Goal: Task Accomplishment & Management: Complete application form

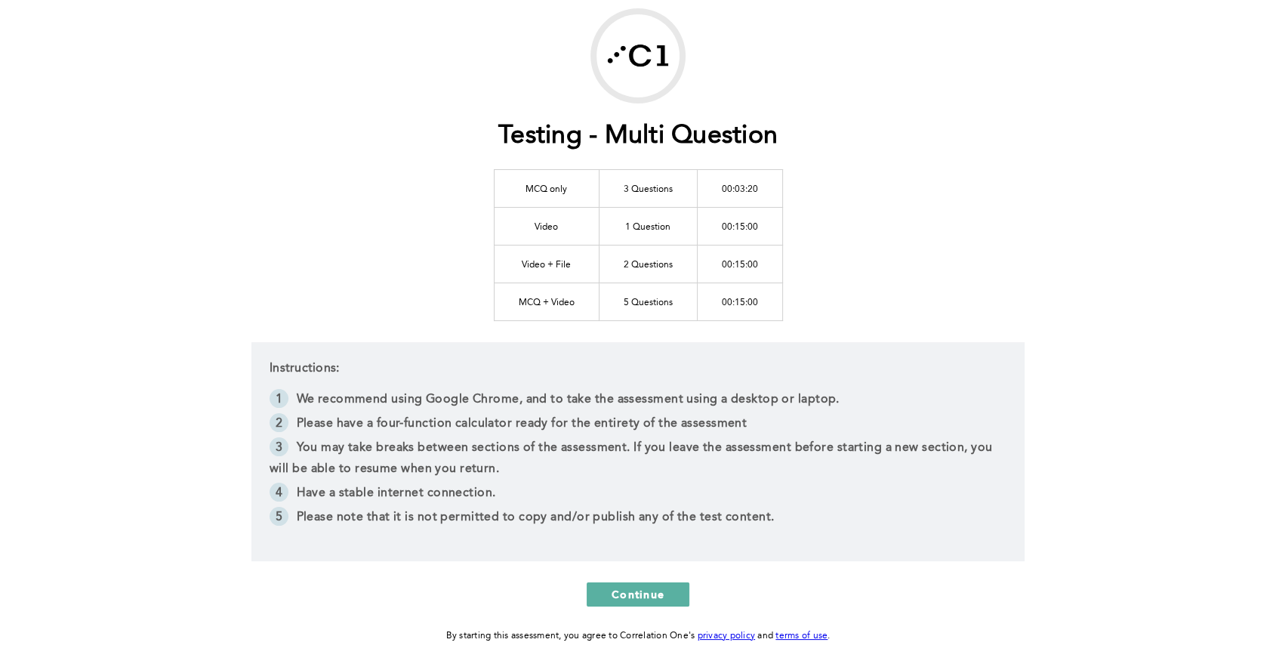
scroll to position [146, 0]
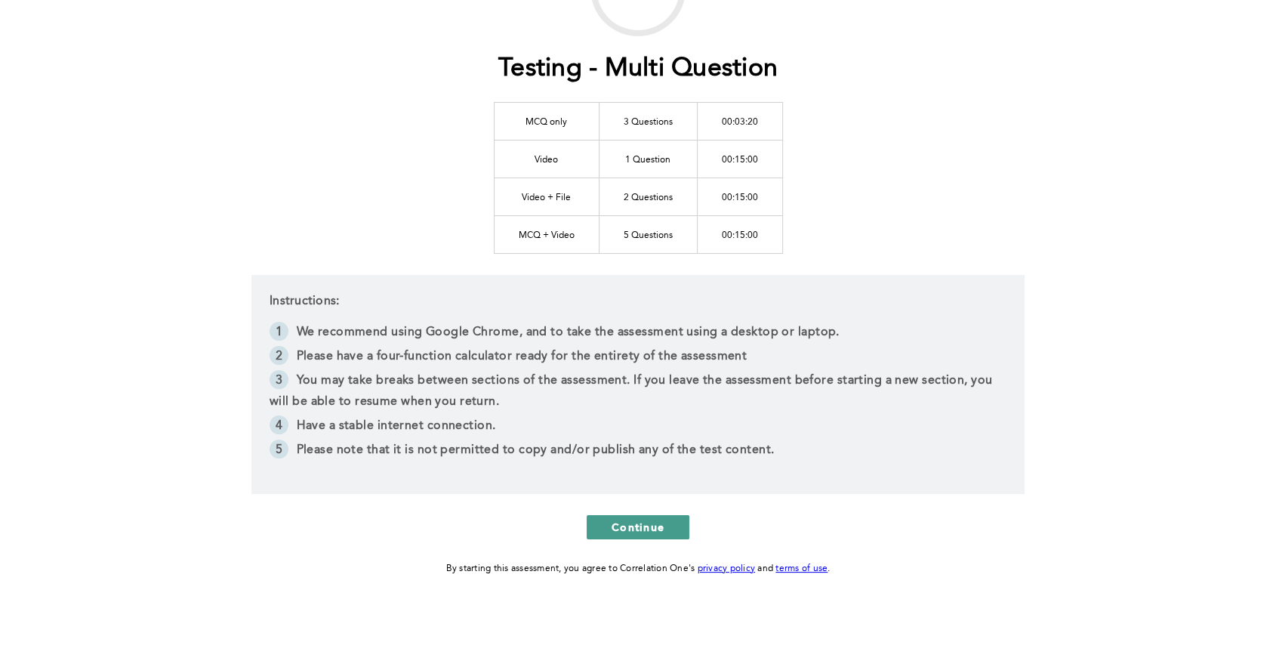
click at [646, 533] on button "Continue" at bounding box center [638, 527] width 103 height 24
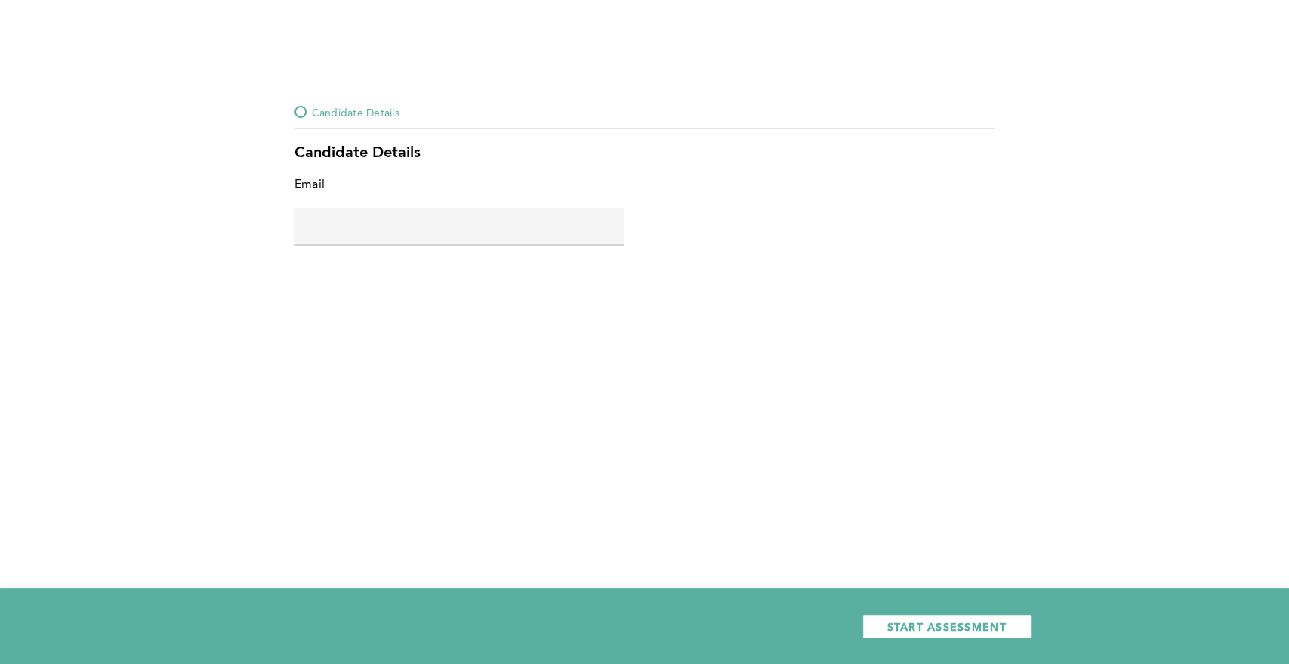
click at [464, 226] on input "text" at bounding box center [458, 226] width 329 height 36
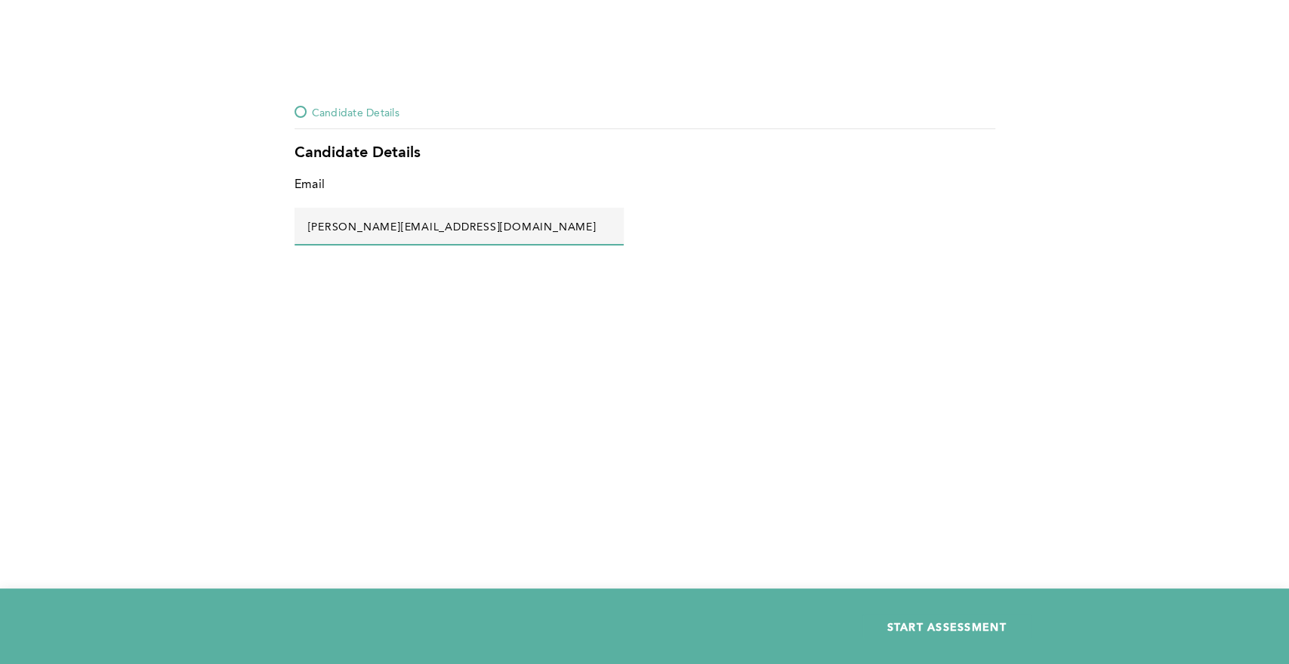
type input "[PERSON_NAME][EMAIL_ADDRESS][DOMAIN_NAME]"
click at [938, 634] on button "START ASSESSMENT" at bounding box center [946, 626] width 169 height 24
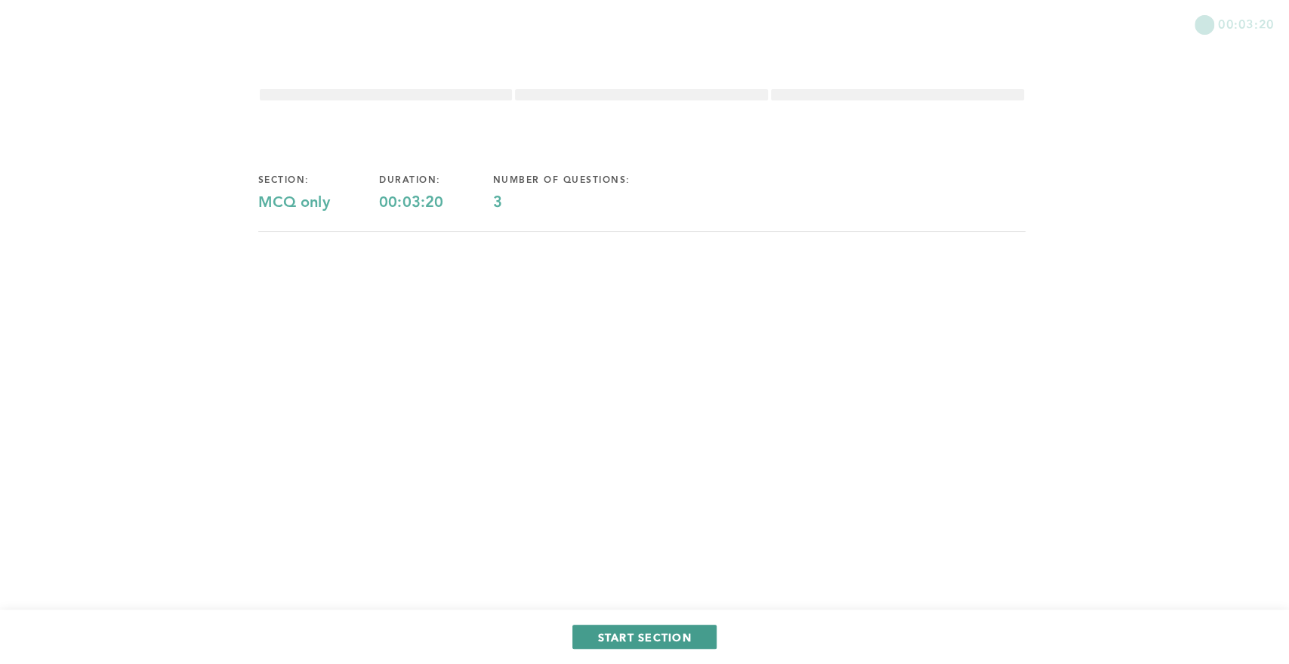
click at [645, 636] on span "START SECTION" at bounding box center [644, 637] width 94 height 14
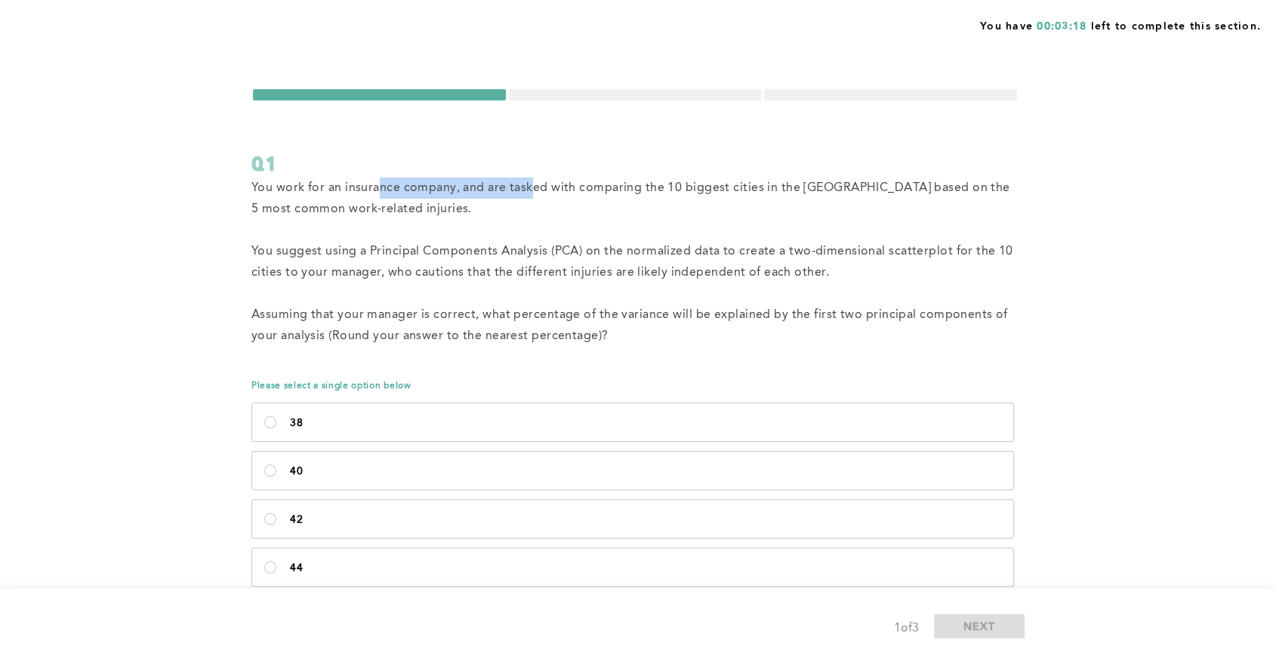
drag, startPoint x: 531, startPoint y: 185, endPoint x: 377, endPoint y: 180, distance: 154.1
click at [377, 182] on span "You work for an insurance company, and are tasked with comparing the 10 biggest…" at bounding box center [632, 198] width 762 height 33
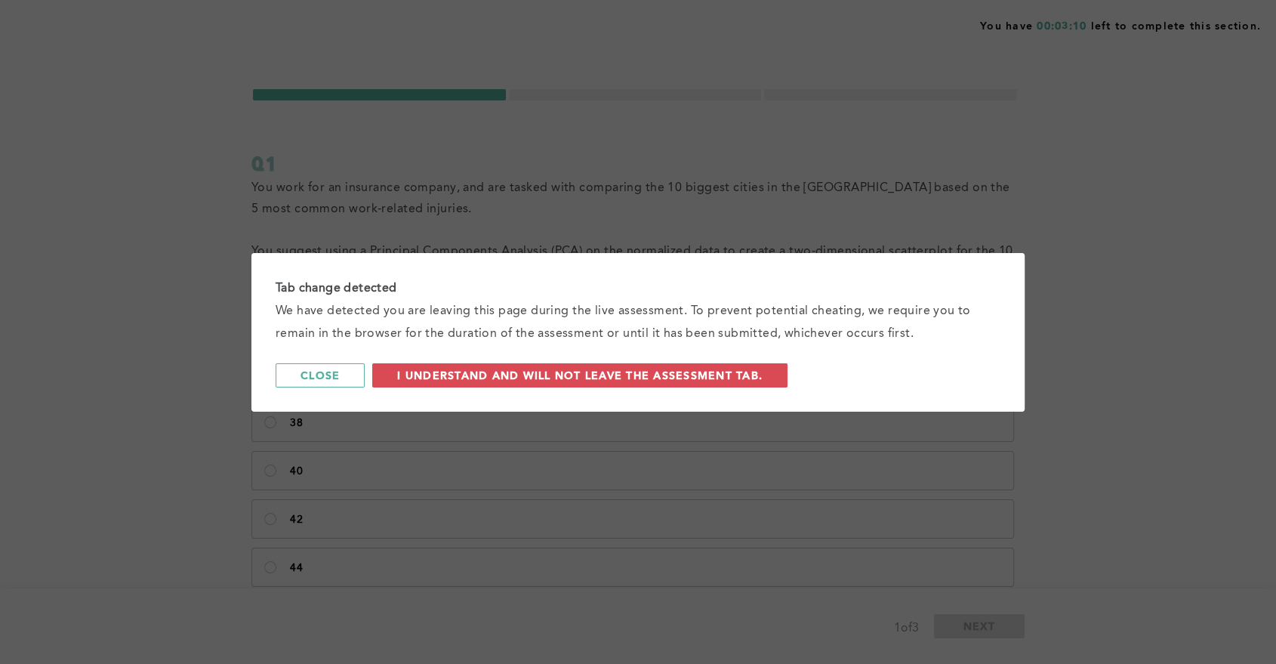
click at [509, 377] on div "Tab change detected We have detected you are leaving this page during the live …" at bounding box center [637, 332] width 773 height 159
click at [525, 375] on span "I understand and will not leave the assessment tab." at bounding box center [651, 375] width 509 height 14
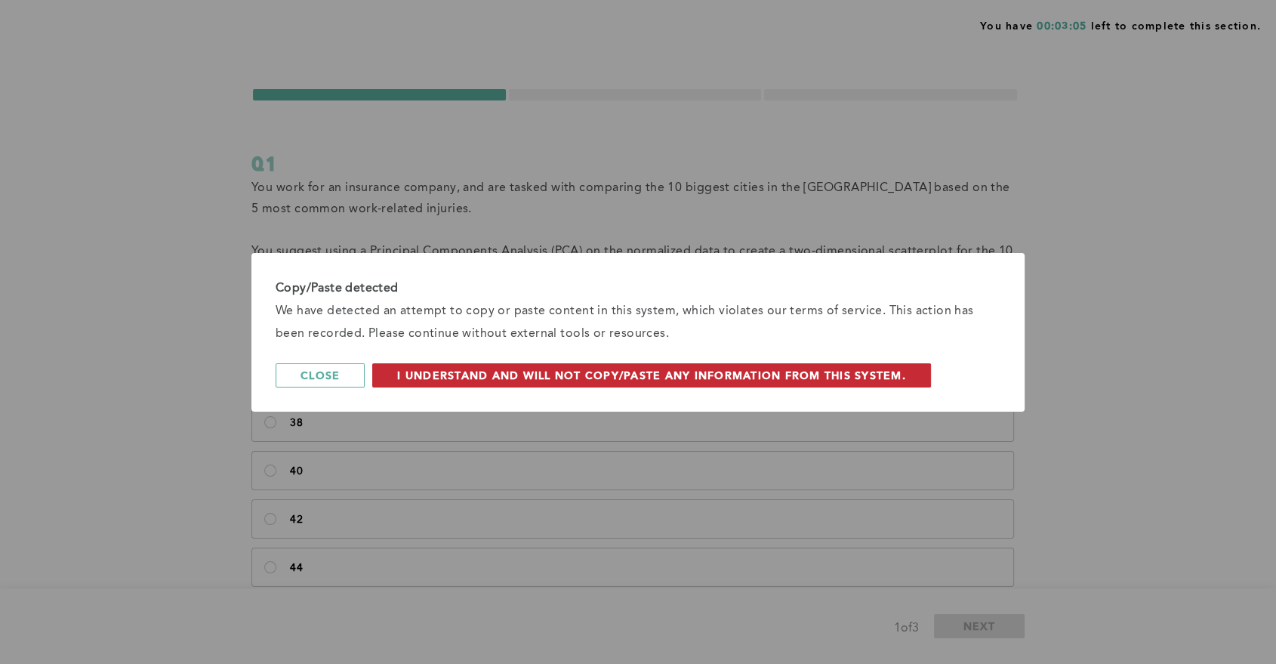
click at [581, 377] on span "I understand and will not copy/paste any information from this system." at bounding box center [651, 375] width 509 height 14
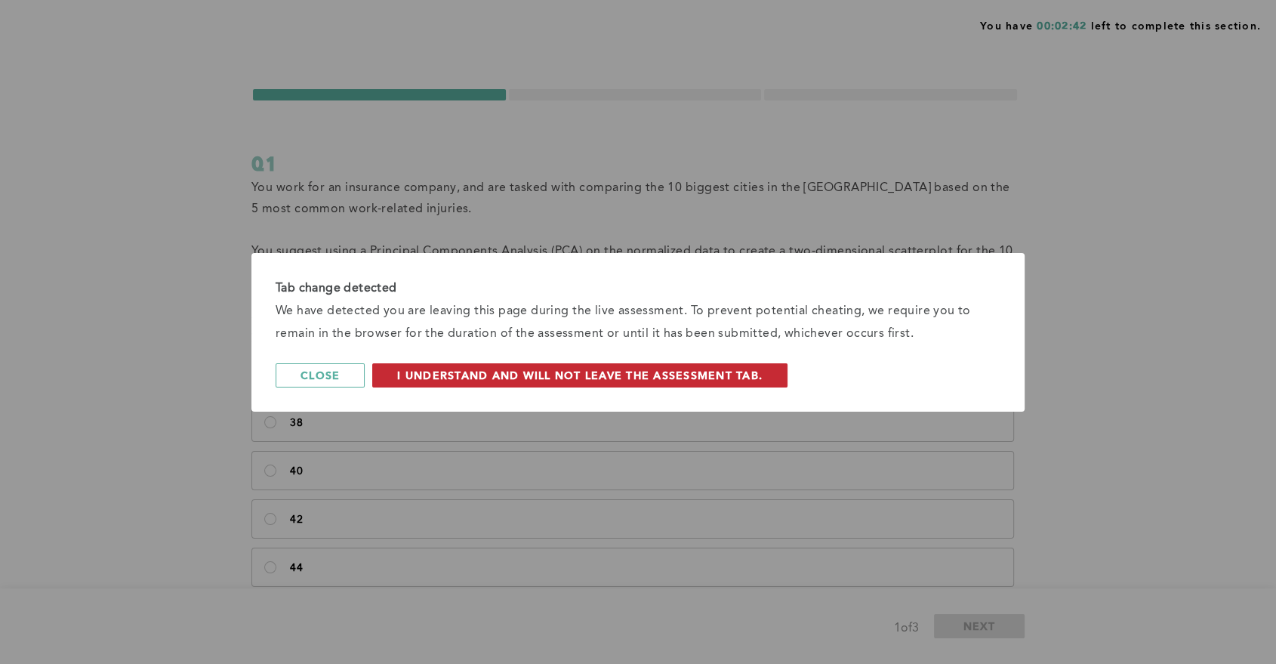
click at [646, 373] on span "I understand and will not leave the assessment tab." at bounding box center [579, 375] width 365 height 14
